Goal: Task Accomplishment & Management: Complete application form

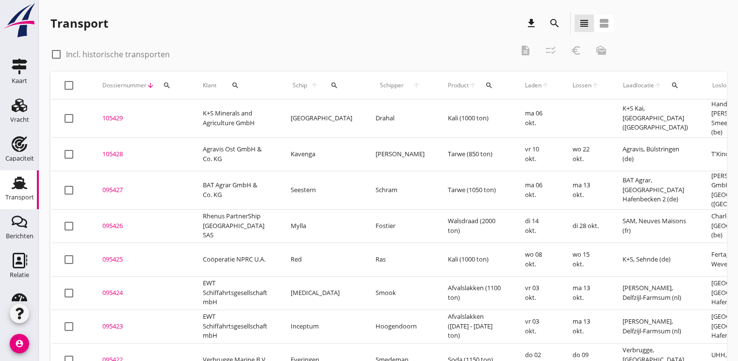
click at [163, 85] on icon "search" at bounding box center [167, 86] width 8 height 8
click at [172, 114] on input "Zoeken op dossiernummer..." at bounding box center [212, 114] width 101 height 16
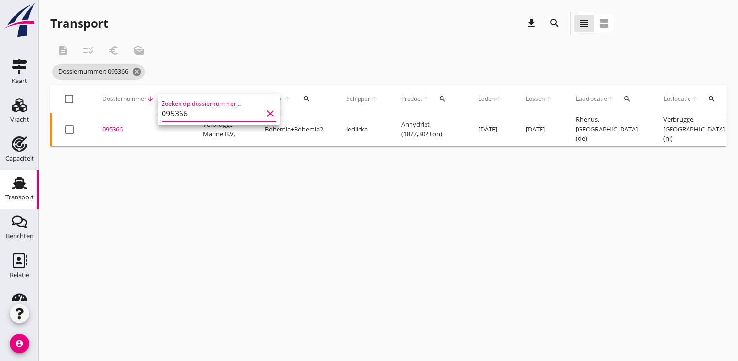
scroll to position [0, 266]
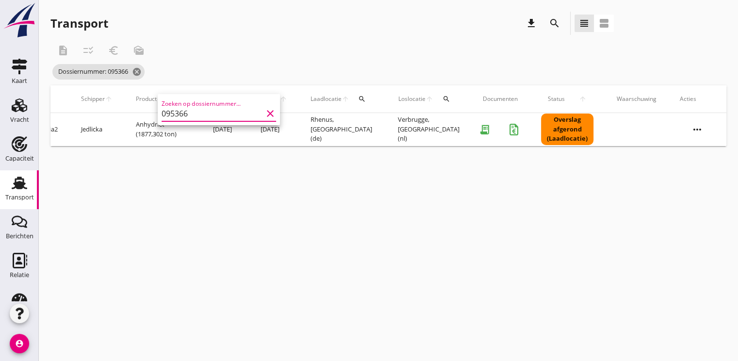
type input "095366"
click at [705, 126] on icon "more_horiz" at bounding box center [697, 129] width 27 height 27
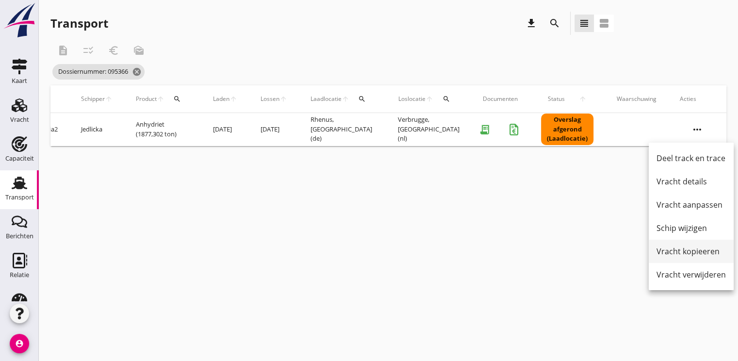
click at [679, 250] on div "Vracht kopieeren" at bounding box center [691, 252] width 69 height 12
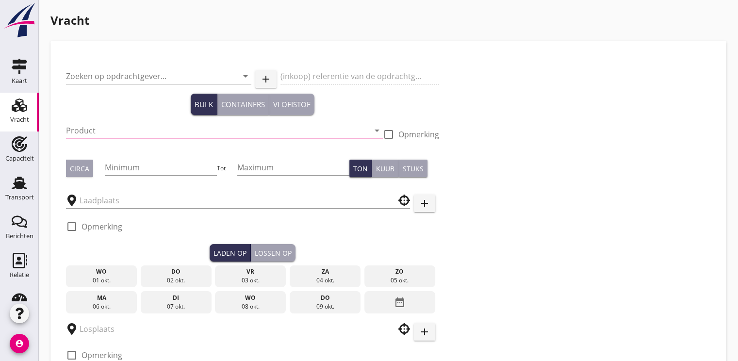
type input "Verbrugge Marine B.V."
type input "Anhydriet (6334)"
type input "1850"
type input "1900"
type input "Rhenus"
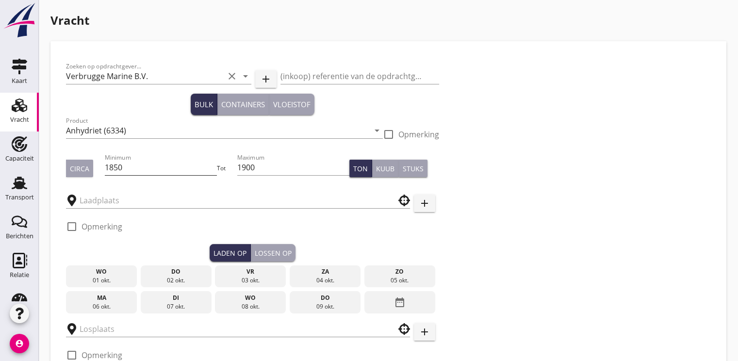
type input "Verbrugge"
checkbox input "true"
type input "17"
radio input "false"
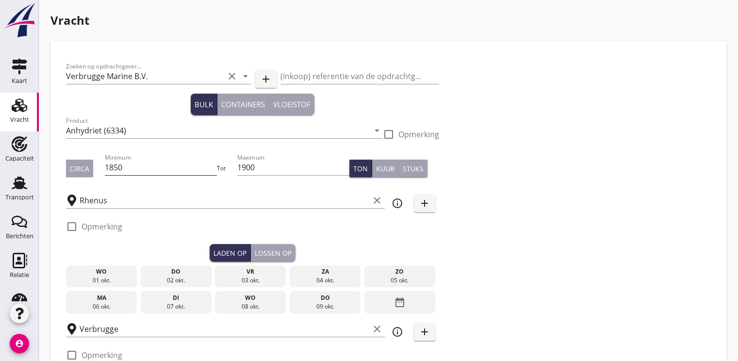
radio input "false"
checkbox input "true"
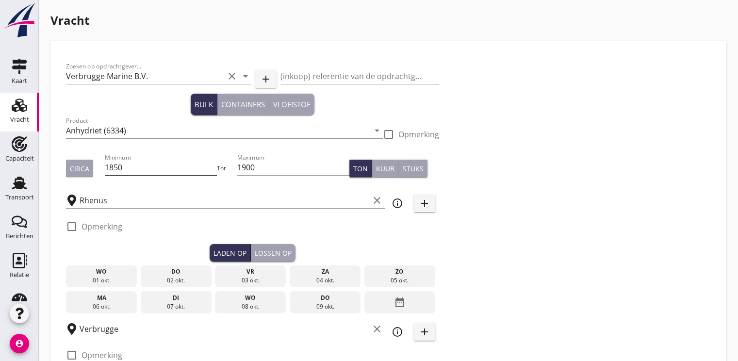
type input "48"
type input "18"
radio input "false"
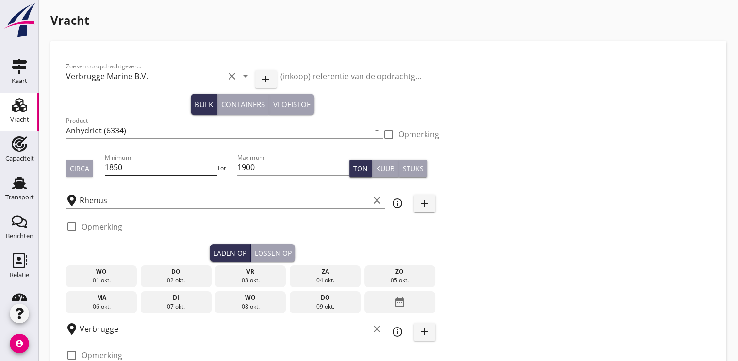
checkbox input "true"
type input "24"
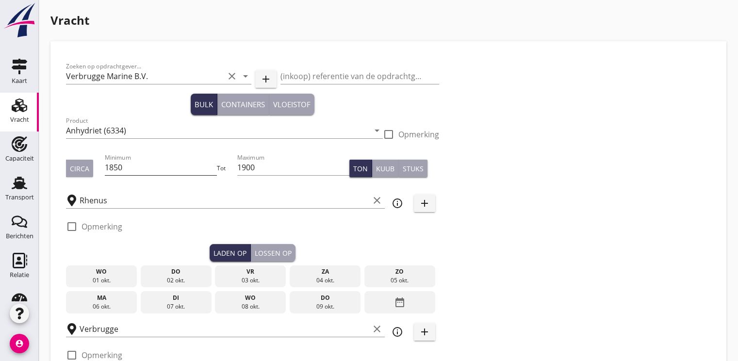
type input "2"
type input "21"
click at [164, 170] on input "1850" at bounding box center [161, 168] width 113 height 16
type input "1"
type input "800"
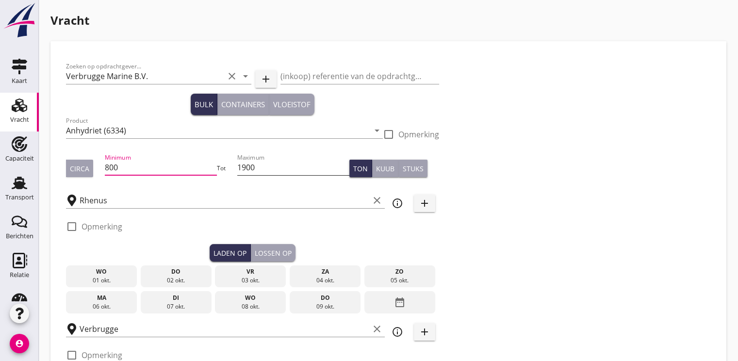
click at [273, 169] on input "1900" at bounding box center [293, 168] width 113 height 16
type input "1"
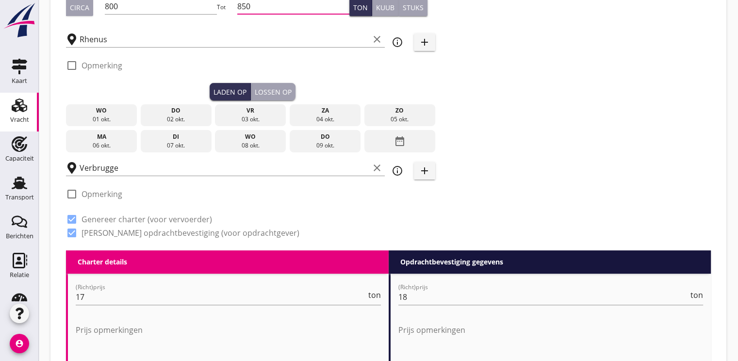
scroll to position [194, 0]
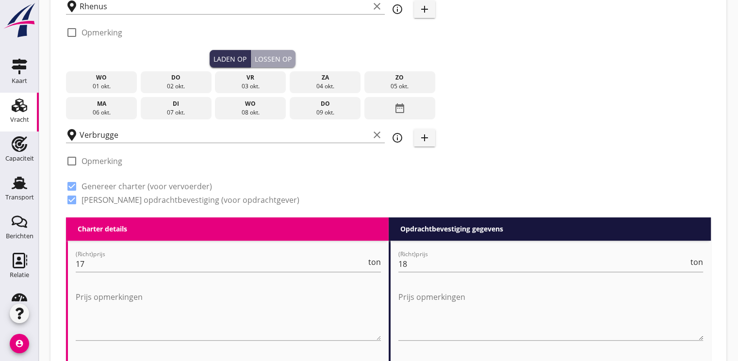
type input "850"
click at [333, 111] on div "09 okt." at bounding box center [325, 112] width 66 height 9
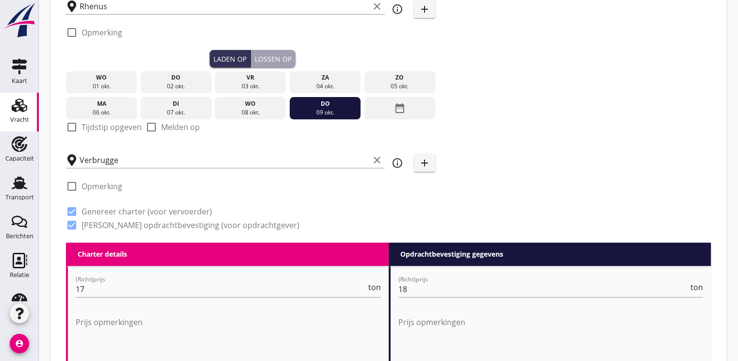
click at [77, 127] on div at bounding box center [72, 127] width 17 height 17
checkbox input "true"
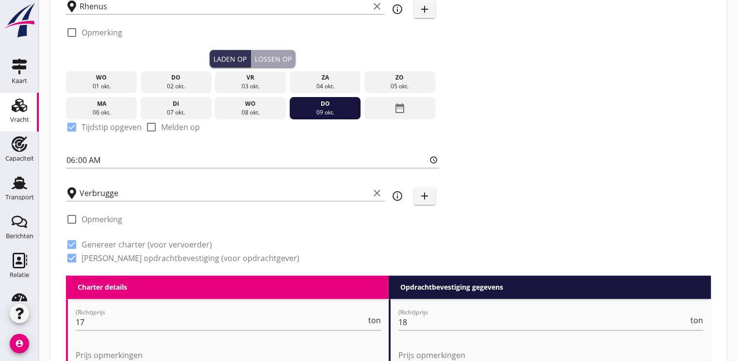
click at [272, 58] on div "Lossen op" at bounding box center [273, 59] width 37 height 10
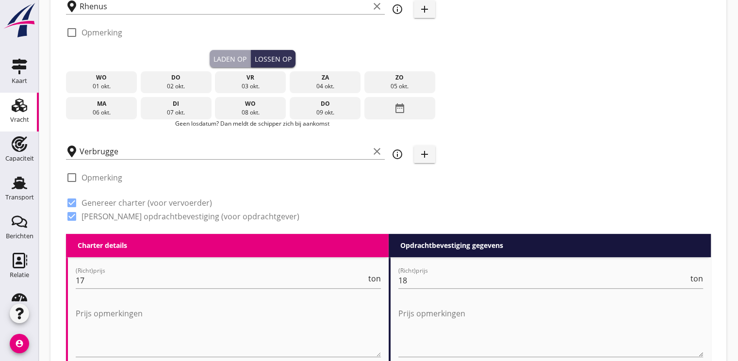
click at [398, 109] on icon "date_range" at bounding box center [400, 107] width 12 height 17
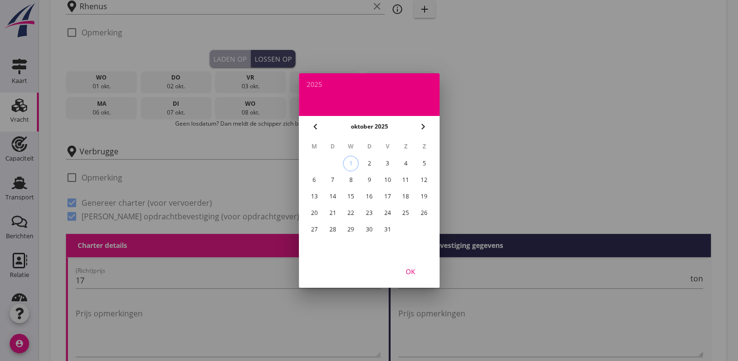
click at [367, 192] on div "16" at bounding box center [369, 197] width 16 height 16
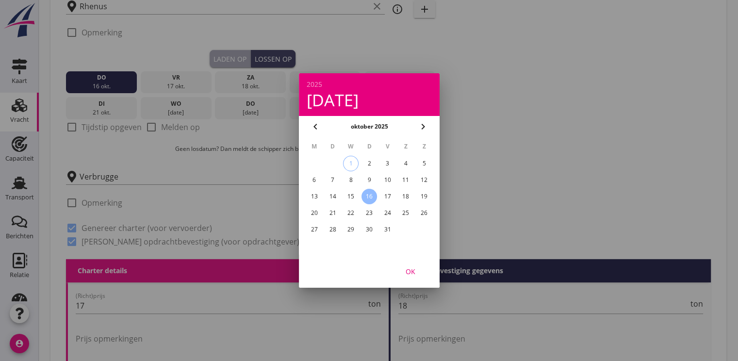
click at [413, 270] on div "OK" at bounding box center [410, 271] width 27 height 10
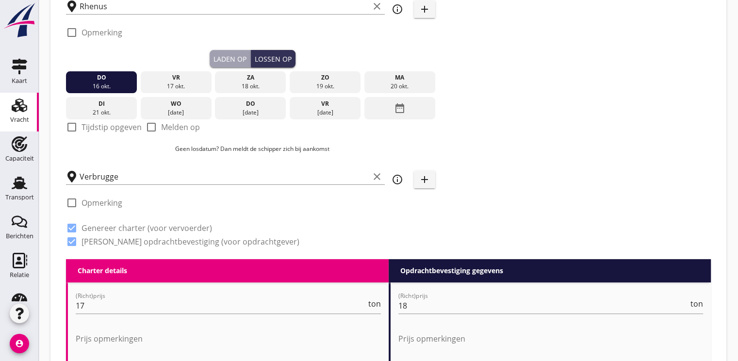
click at [72, 125] on div at bounding box center [72, 127] width 17 height 17
checkbox input "true"
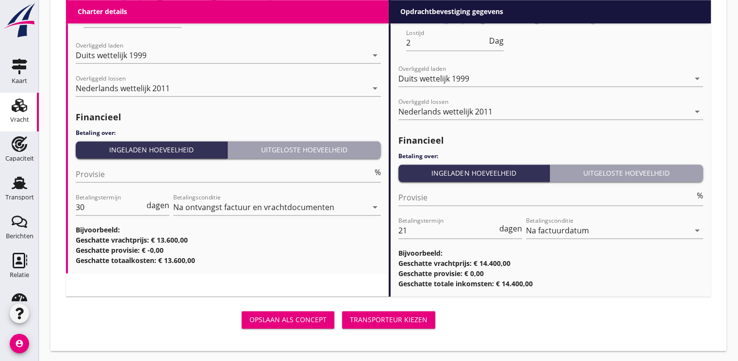
scroll to position [1180, 0]
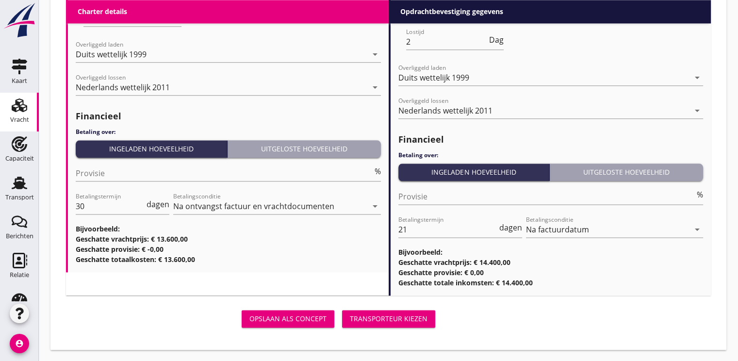
click at [370, 317] on div "Transporteur kiezen" at bounding box center [389, 319] width 78 height 10
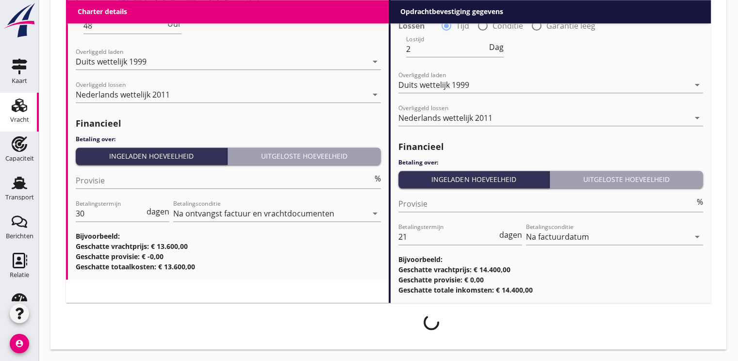
scroll to position [1173, 0]
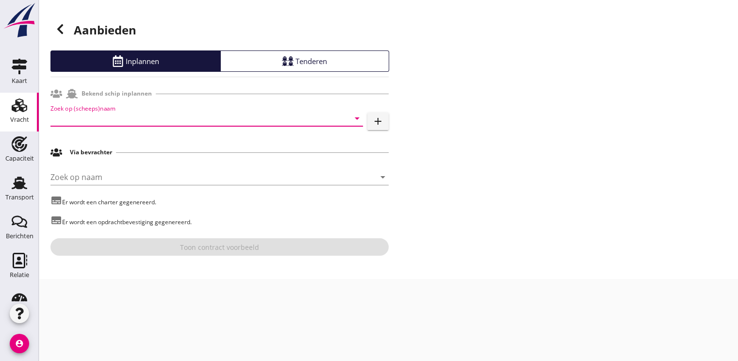
click at [66, 118] on input "Zoek op (scheeps)naam" at bounding box center [192, 119] width 285 height 16
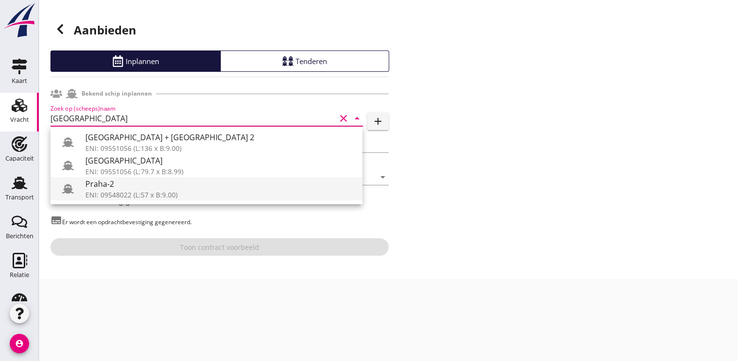
click at [114, 192] on div "ENI: 09548022 (L:57 x B:9.00)" at bounding box center [219, 195] width 269 height 10
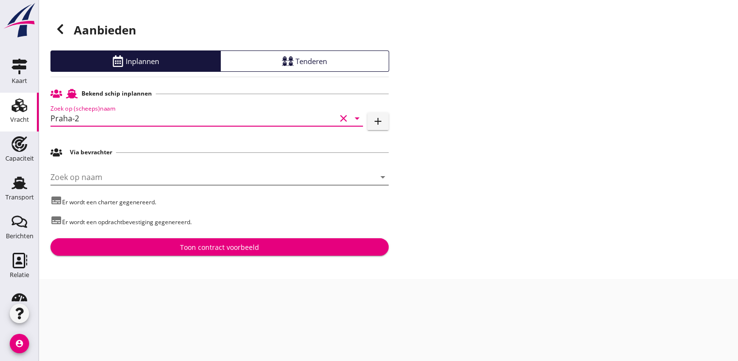
type input "Praha-2"
click at [98, 179] on input "Zoek op naam" at bounding box center [205, 177] width 311 height 16
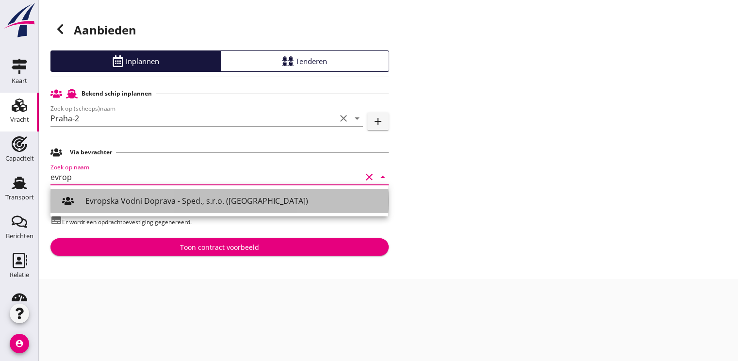
click at [113, 196] on div "Evropska Vodni Doprava - Sped., s.r.o. ([GEOGRAPHIC_DATA])" at bounding box center [232, 201] width 295 height 12
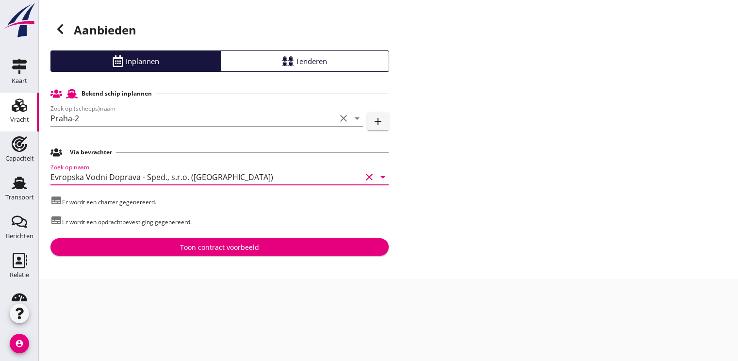
type input "Evropska Vodni Doprava - Sped., s.r.o. ([GEOGRAPHIC_DATA])"
click at [198, 246] on div "Toon contract voorbeeld" at bounding box center [219, 247] width 79 height 10
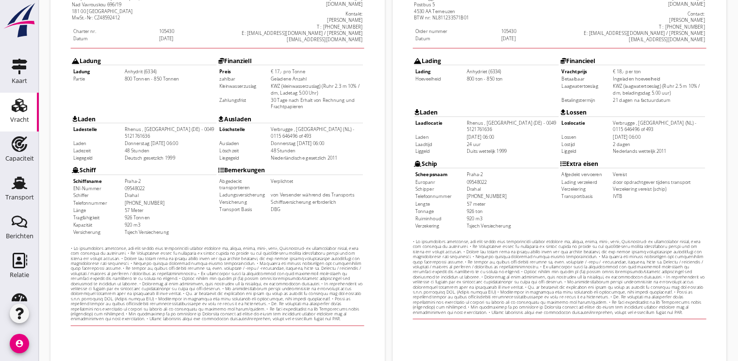
scroll to position [285, 0]
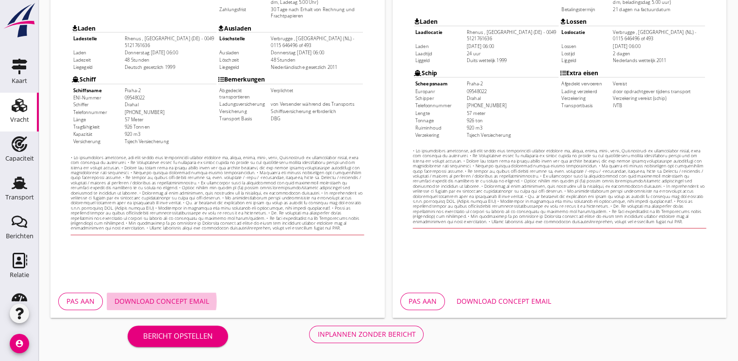
click at [196, 299] on div "Download concept email" at bounding box center [162, 301] width 95 height 10
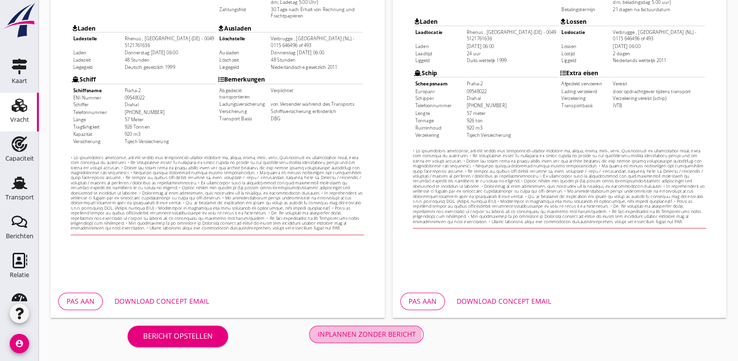
click at [401, 331] on div "Inplannen zonder bericht" at bounding box center [366, 334] width 98 height 10
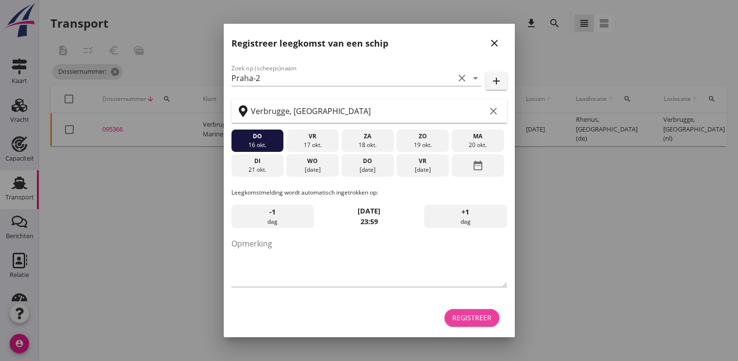
click at [478, 310] on button "Registreer" at bounding box center [472, 317] width 55 height 17
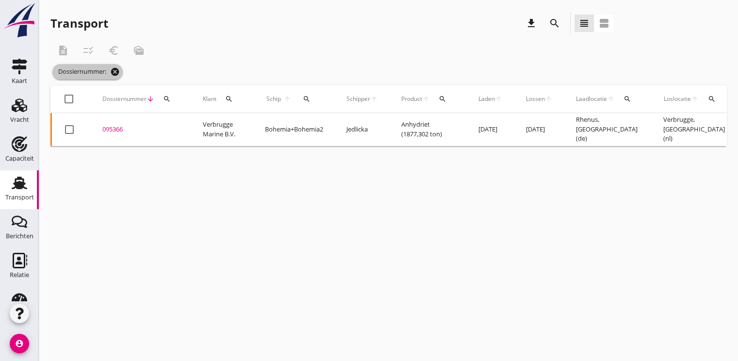
click at [117, 72] on icon "cancel" at bounding box center [115, 72] width 10 height 10
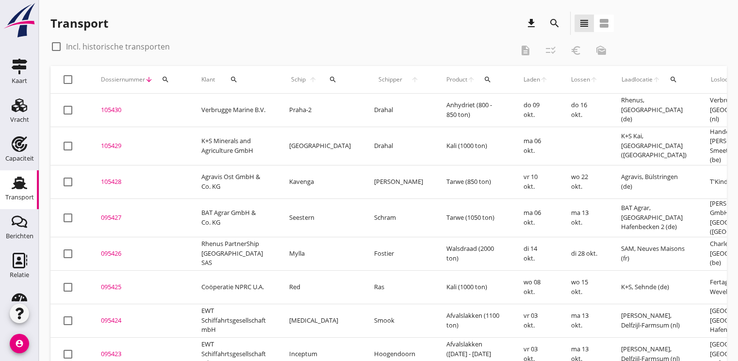
click at [113, 111] on div "105430" at bounding box center [139, 110] width 77 height 10
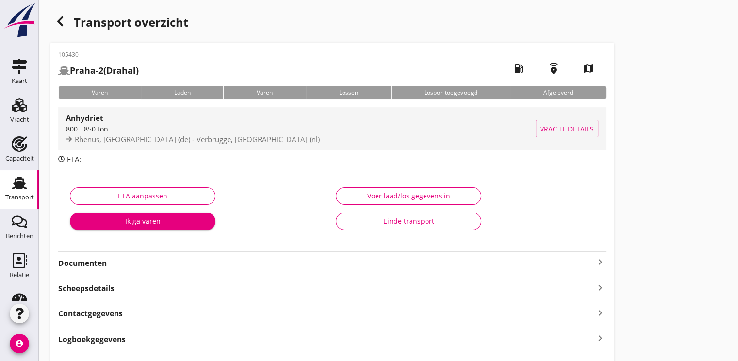
click at [128, 131] on div "800 - 850 ton" at bounding box center [301, 129] width 470 height 10
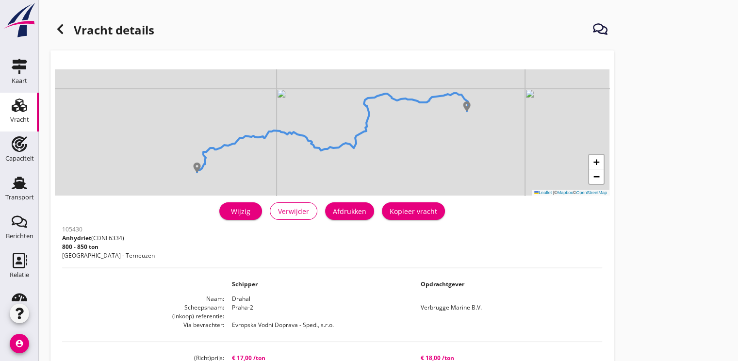
click at [234, 208] on div "Wijzig" at bounding box center [240, 211] width 27 height 10
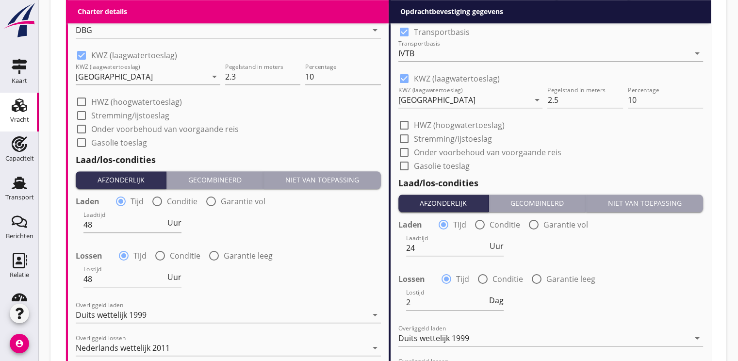
scroll to position [1134, 0]
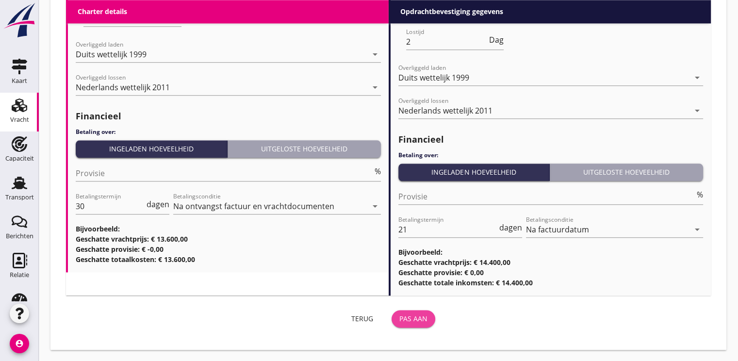
click at [418, 319] on div "Pas aan" at bounding box center [413, 319] width 28 height 10
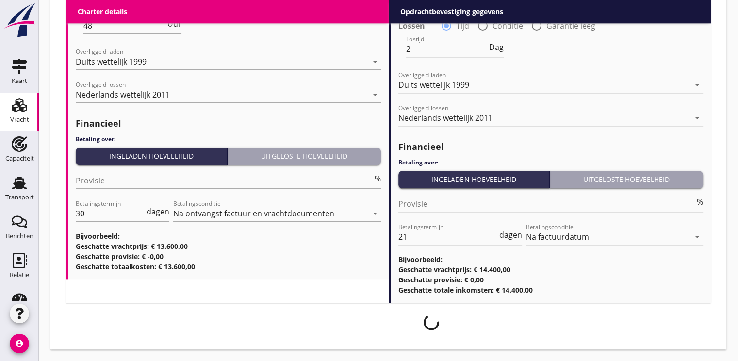
scroll to position [1126, 0]
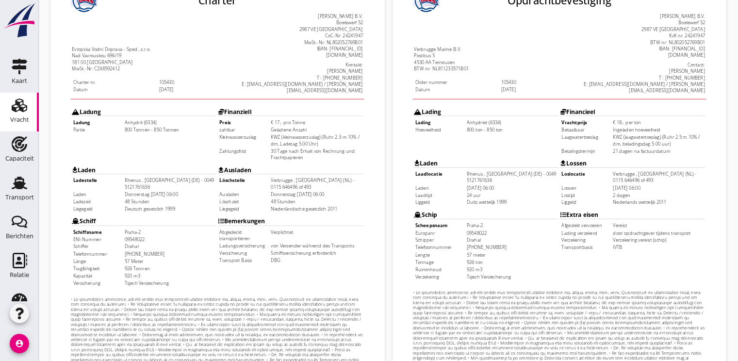
scroll to position [285, 0]
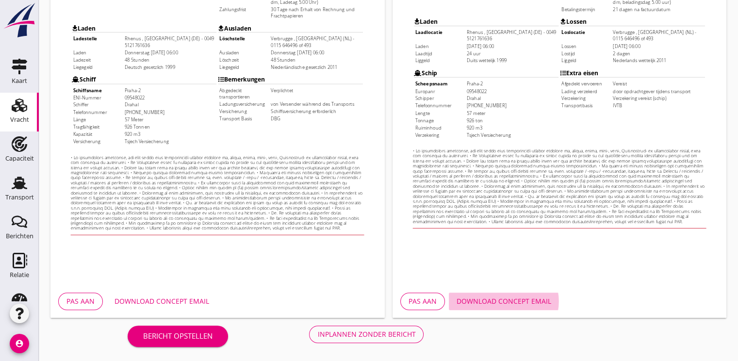
click at [532, 299] on div "Download concept email" at bounding box center [504, 301] width 95 height 10
click at [384, 338] on div "Inplannen zonder bericht" at bounding box center [366, 334] width 98 height 10
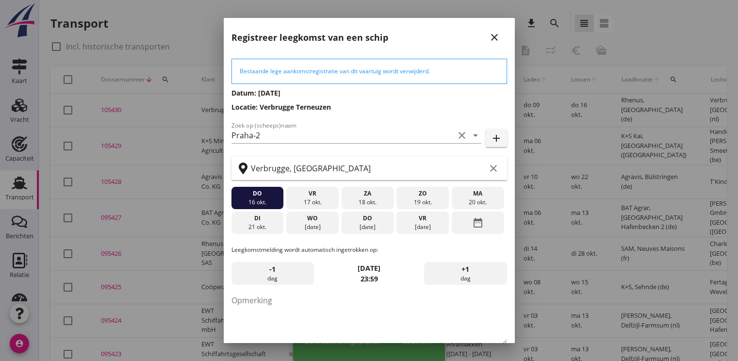
click at [419, 337] on div "2025 chevron_left [DATE] chevron_right M D W D V Z Z 1 2 3 4 5 6 7 8 9 10 11 12…" at bounding box center [369, 227] width 738 height 454
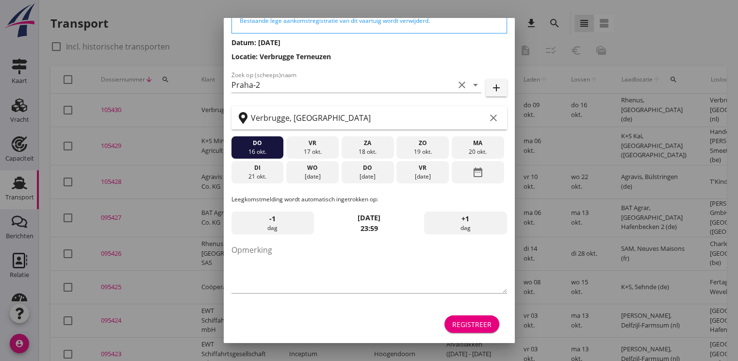
click at [466, 326] on div "Registreer" at bounding box center [471, 324] width 39 height 10
